Goal: Information Seeking & Learning: Learn about a topic

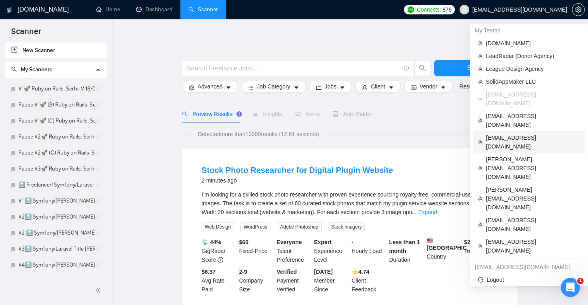
click at [520, 133] on span "[EMAIL_ADDRESS][DOMAIN_NAME]" at bounding box center [533, 142] width 94 height 18
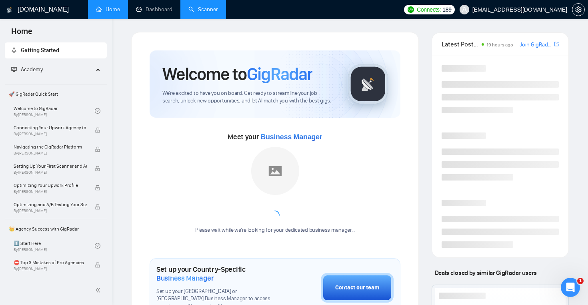
click at [216, 10] on link "Scanner" at bounding box center [203, 9] width 30 height 7
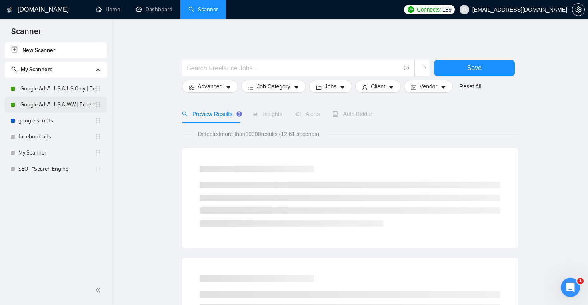
click at [80, 106] on link ""Google Ads" | US & WW | Expert" at bounding box center [56, 105] width 76 height 16
